Goal: Task Accomplishment & Management: Manage account settings

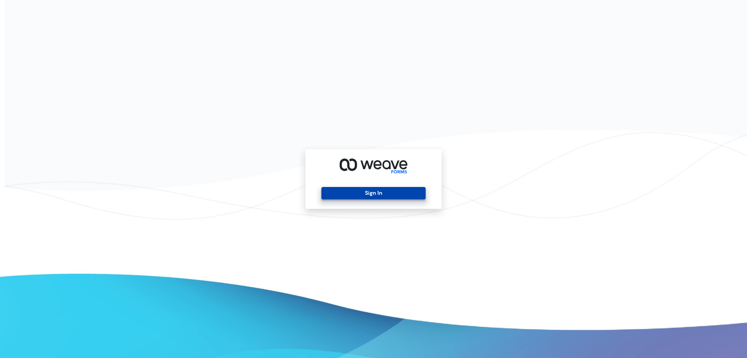
click at [375, 196] on button "Sign In" at bounding box center [373, 193] width 104 height 12
